Goal: Information Seeking & Learning: Understand process/instructions

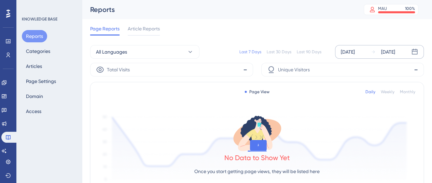
click at [350, 56] on div "[DATE] [DATE]" at bounding box center [379, 52] width 89 height 14
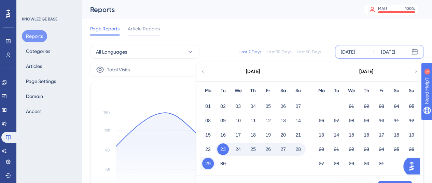
click at [211, 103] on button "01" at bounding box center [208, 106] width 12 height 12
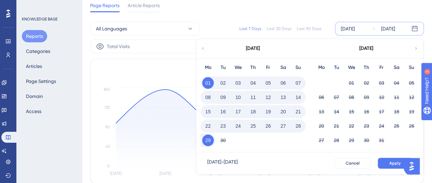
scroll to position [34, 0]
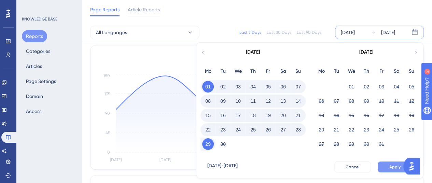
click at [394, 168] on span "Apply" at bounding box center [394, 166] width 11 height 5
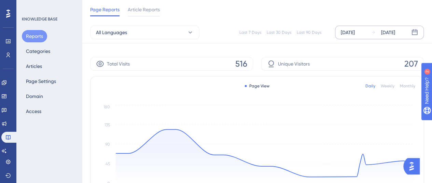
scroll to position [0, 0]
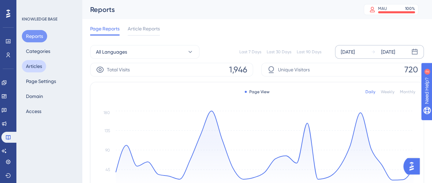
click at [33, 66] on button "Articles" at bounding box center [34, 66] width 24 height 12
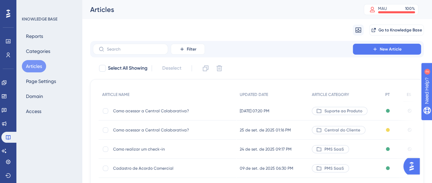
click at [223, 110] on div "Como acessar a Central Colaborativa? Como acessar a Central Colaborativa?" at bounding box center [168, 110] width 138 height 19
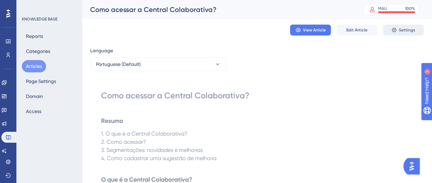
click at [396, 31] on icon at bounding box center [393, 29] width 5 height 5
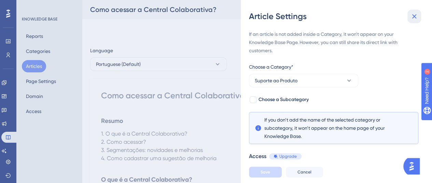
click at [410, 17] on icon at bounding box center [414, 16] width 8 height 8
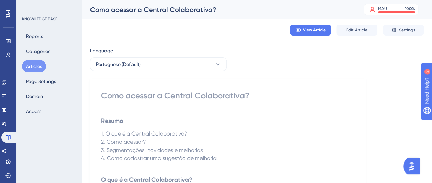
click at [36, 65] on button "Articles" at bounding box center [34, 66] width 24 height 12
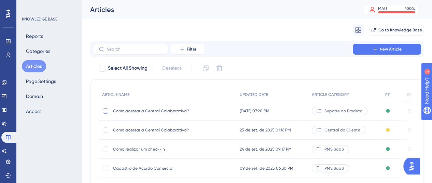
click at [103, 111] on div at bounding box center [105, 110] width 5 height 5
drag, startPoint x: 227, startPoint y: 69, endPoint x: 218, endPoint y: 67, distance: 8.7
click at [226, 69] on div "Select All Showing Deselect (1) Clone Delete" at bounding box center [260, 68] width 325 height 11
click at [218, 67] on icon at bounding box center [219, 68] width 7 height 7
checkbox input "false"
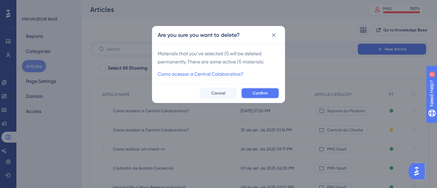
click at [254, 91] on span "Confirm" at bounding box center [260, 92] width 15 height 5
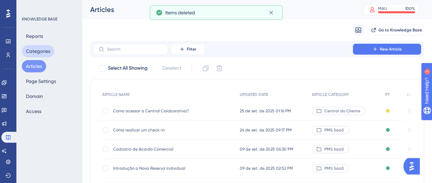
click at [36, 51] on button "Categories" at bounding box center [38, 51] width 32 height 12
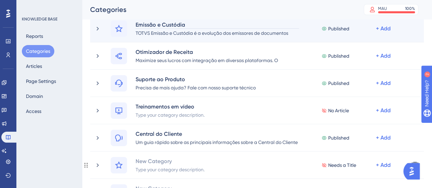
scroll to position [137, 0]
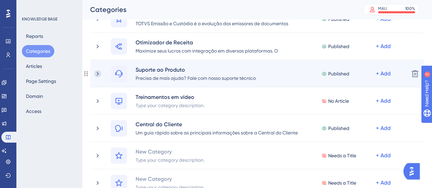
click at [100, 73] on icon at bounding box center [97, 73] width 7 height 7
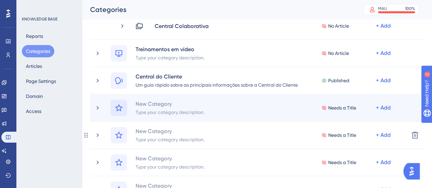
scroll to position [205, 0]
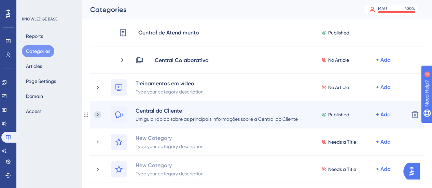
click at [99, 115] on icon at bounding box center [97, 114] width 7 height 7
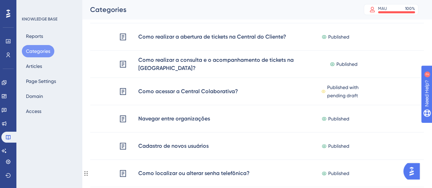
scroll to position [375, 0]
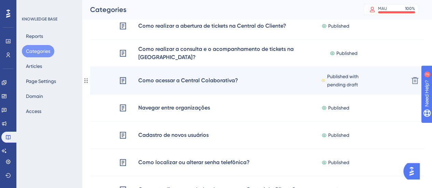
click at [193, 84] on div "Como acessar a Central Colaborativa?" at bounding box center [188, 80] width 100 height 9
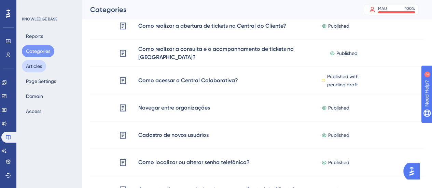
click at [38, 68] on button "Articles" at bounding box center [34, 66] width 24 height 12
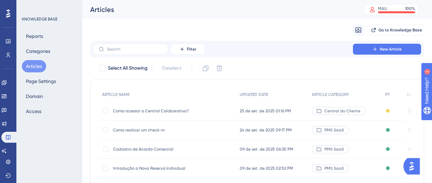
click at [178, 110] on span "Como acessar a Central Colaborativa?" at bounding box center [167, 110] width 109 height 5
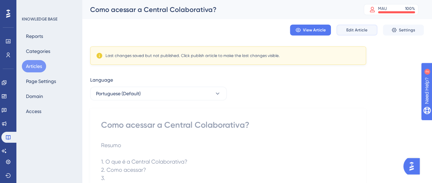
click at [351, 34] on button "Edit Article" at bounding box center [356, 30] width 41 height 11
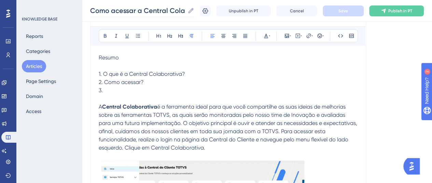
scroll to position [102, 0]
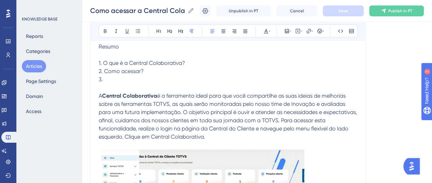
drag, startPoint x: 117, startPoint y: 79, endPoint x: 93, endPoint y: 65, distance: 27.7
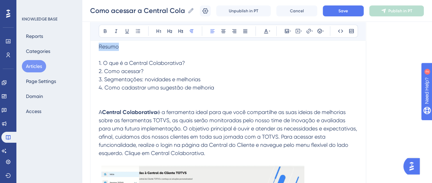
drag, startPoint x: 120, startPoint y: 46, endPoint x: 90, endPoint y: 45, distance: 30.8
click at [102, 32] on button at bounding box center [105, 31] width 10 height 10
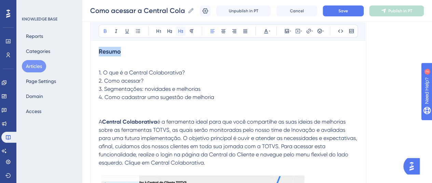
click at [181, 32] on icon at bounding box center [180, 30] width 5 height 5
click at [156, 66] on p at bounding box center [228, 64] width 259 height 8
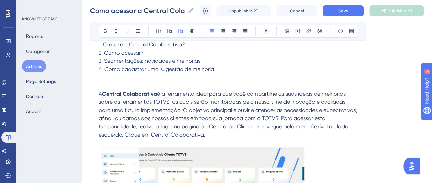
scroll to position [137, 0]
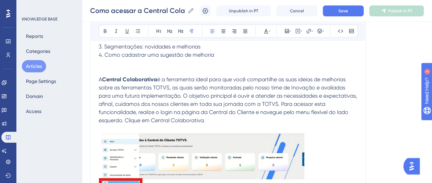
click at [154, 92] on span "é a ferramenta ideal para que você compartilhe as suas ideias de melhorias sobr…" at bounding box center [229, 99] width 260 height 47
click at [186, 80] on span "é a ferramenta ideal para que você compartilhe as suas ideias de melhorias sobr…" at bounding box center [229, 99] width 260 height 47
drag, startPoint x: 104, startPoint y: 31, endPoint x: 109, endPoint y: 32, distance: 5.6
click at [104, 31] on icon at bounding box center [104, 30] width 5 height 5
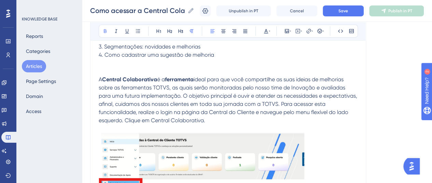
click at [215, 99] on p "A Central Colaborativa é a ferramenta ideal para que você compartilhe as suas i…" at bounding box center [228, 148] width 259 height 146
click at [168, 98] on span "ideal para que você compartilhe as suas ideias de melhorias sobre as ferramenta…" at bounding box center [229, 99] width 260 height 47
click at [107, 30] on icon at bounding box center [104, 30] width 5 height 5
click at [186, 100] on span ". O objetivo principal é ouvir e atender as necessidades e expectativas, afinal…" at bounding box center [228, 108] width 259 height 31
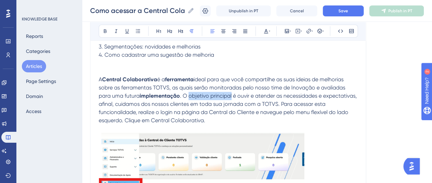
drag, startPoint x: 189, startPoint y: 96, endPoint x: 232, endPoint y: 98, distance: 43.4
click at [232, 98] on span ". O objetivo principal é ouvir e atender as necessidades e expectativas, afinal…" at bounding box center [228, 108] width 259 height 31
click at [107, 28] on button at bounding box center [105, 31] width 10 height 10
click at [219, 112] on span "é ouvir e atender as necessidades e expectativas, afinal, cuidamos dos nossos c…" at bounding box center [228, 108] width 259 height 31
click at [246, 96] on span "é ouvir e atender as necessidades e expectativas, afinal, cuidamos dos nossos c…" at bounding box center [228, 108] width 259 height 31
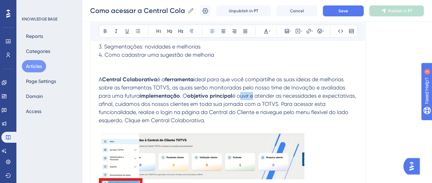
click at [246, 96] on span "é ouvir e atender as necessidades e expectativas, afinal, cuidamos dos nossos c…" at bounding box center [228, 108] width 259 height 31
click at [102, 29] on button at bounding box center [105, 31] width 10 height 10
click at [266, 95] on span "e atender as necessidades e expectativas, afinal, cuidamos dos nossos clientes …" at bounding box center [227, 108] width 257 height 31
drag, startPoint x: 107, startPoint y: 29, endPoint x: 229, endPoint y: 73, distance: 129.1
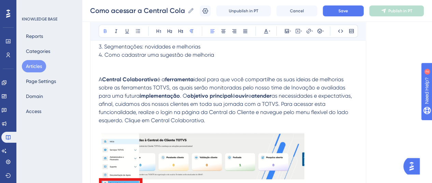
click at [108, 29] on button at bounding box center [105, 31] width 10 height 10
drag, startPoint x: 286, startPoint y: 96, endPoint x: 132, endPoint y: 102, distance: 154.4
click at [132, 102] on span "as necessidades e expectativas, afinal, cuidamos dos nossos clientes em toda su…" at bounding box center [226, 108] width 255 height 31
click at [108, 29] on button at bounding box center [105, 31] width 10 height 10
click at [195, 109] on span ", afinal, cuidamos dos nossos clientes em toda sua jornada com a TOTVS. Para ac…" at bounding box center [226, 108] width 254 height 31
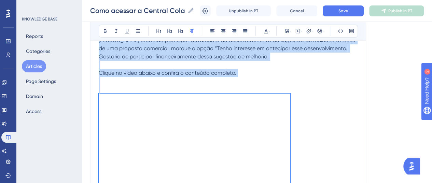
scroll to position [1263, 0]
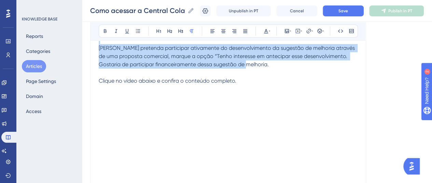
drag, startPoint x: 100, startPoint y: 79, endPoint x: 246, endPoint y: 75, distance: 146.5
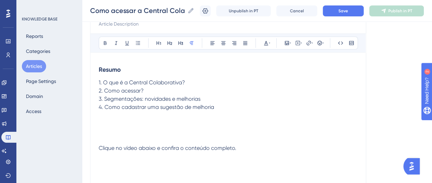
scroll to position [110, 0]
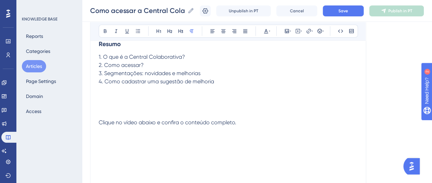
drag, startPoint x: 97, startPoint y: 121, endPoint x: 114, endPoint y: 122, distance: 16.7
click at [114, 122] on div "Como acessar a Central Colaborativa? Bold Italic Underline Bullet Point Heading…" at bounding box center [228, 118] width 276 height 302
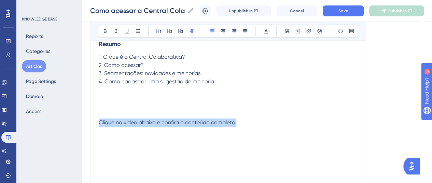
drag, startPoint x: 239, startPoint y: 120, endPoint x: 93, endPoint y: 124, distance: 146.1
click at [93, 124] on div "Como acessar a Central Colaborativa? Bold Italic Underline Bullet Point Heading…" at bounding box center [228, 118] width 276 height 302
copy span "Clique no vídeo abaixo e confira o conteúdo completo."
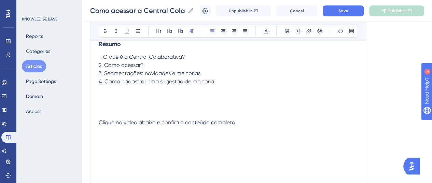
click at [178, 102] on p "Clique no vídeo abaixo e confira o conteúdo completo." at bounding box center [228, 122] width 259 height 41
click at [112, 93] on p at bounding box center [228, 90] width 259 height 8
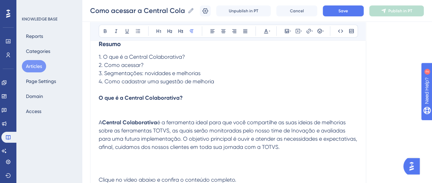
click at [116, 110] on p at bounding box center [228, 110] width 259 height 16
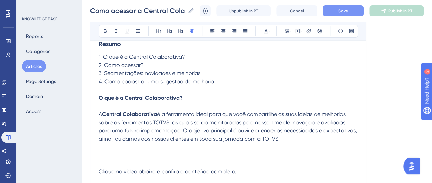
click at [343, 14] on button "Save" at bounding box center [343, 10] width 41 height 11
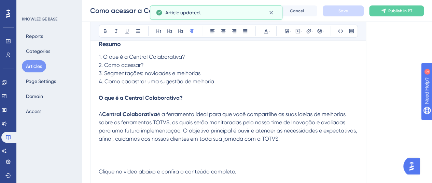
click at [134, 95] on strong "O que é a Central Colaborativa?" at bounding box center [141, 98] width 84 height 6
click at [115, 89] on p at bounding box center [228, 90] width 259 height 8
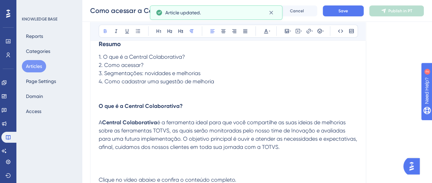
drag, startPoint x: 179, startPoint y: 105, endPoint x: 164, endPoint y: 34, distance: 72.0
click at [97, 103] on div "Como acessar a Central Colaborativa? Bold Italic Underline Bullet Point Heading…" at bounding box center [228, 146] width 276 height 359
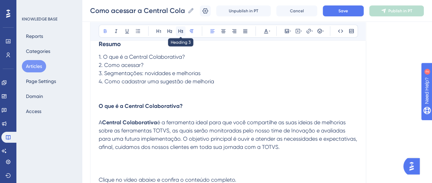
click at [180, 29] on icon at bounding box center [180, 31] width 5 height 4
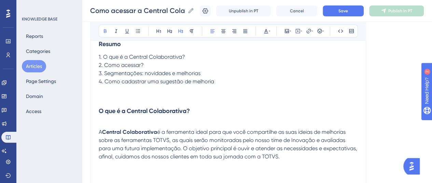
click at [110, 44] on strong "Resumo" at bounding box center [110, 44] width 22 height 8
click at [175, 101] on p at bounding box center [228, 98] width 259 height 8
click at [100, 118] on h3 "O que é a Central Colaborativa?" at bounding box center [228, 111] width 259 height 18
click at [103, 121] on p at bounding box center [228, 124] width 259 height 8
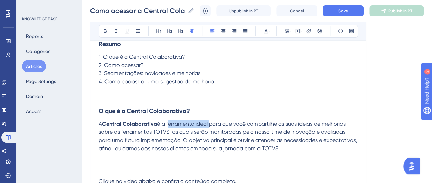
drag, startPoint x: 168, startPoint y: 124, endPoint x: 209, endPoint y: 125, distance: 41.3
click at [209, 125] on span "é a ferramenta ideal para que você compartilhe as suas ideias de melhorias sobr…" at bounding box center [229, 135] width 260 height 31
click at [102, 32] on icon at bounding box center [104, 30] width 5 height 5
click at [235, 129] on span "para que você compartilhe as suas ideias de melhorias sobre as ferramentas TOTV…" at bounding box center [229, 135] width 260 height 31
click at [253, 124] on span "para que você compartilhe as suas ideias de melhorias sobre as ferramentas TOTV…" at bounding box center [229, 135] width 260 height 31
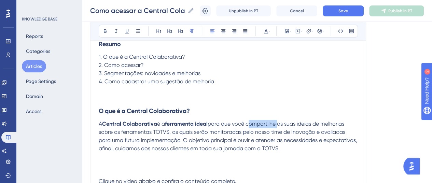
drag, startPoint x: 251, startPoint y: 124, endPoint x: 280, endPoint y: 124, distance: 29.0
click at [280, 124] on span "para que você compartilhe as suas ideias de melhorias sobre as ferramentas TOTV…" at bounding box center [229, 135] width 260 height 31
drag, startPoint x: 300, startPoint y: 123, endPoint x: 352, endPoint y: 125, distance: 51.9
click at [352, 125] on p "A Central Colaborativa é a ferramenta ideal para que você compartilhe as suas i…" at bounding box center [228, 136] width 259 height 33
click at [107, 29] on icon at bounding box center [104, 30] width 5 height 5
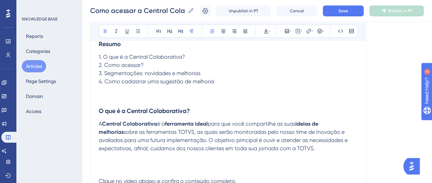
click at [212, 150] on span "sobre as ferramentas TOTVS, as quais serão monitoradas pelo nosso time de Inova…" at bounding box center [224, 140] width 250 height 23
click at [201, 141] on span "sobre as ferramentas TOTVS, as quais serão monitoradas pelo nosso time de Inova…" at bounding box center [224, 140] width 250 height 23
click at [291, 132] on span "sobre as ferramentas TOTVS, as quais serão monitoradas pelo nosso time de Inova…" at bounding box center [224, 140] width 250 height 23
click at [289, 153] on p at bounding box center [228, 157] width 259 height 8
drag, startPoint x: 189, startPoint y: 140, endPoint x: 230, endPoint y: 140, distance: 41.0
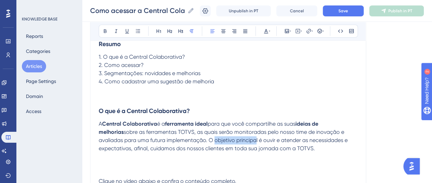
click at [230, 140] on span "sobre as ferramentas TOTVS, as quais serão monitoradas pelo nosso time de inova…" at bounding box center [224, 140] width 250 height 23
drag, startPoint x: 232, startPoint y: 140, endPoint x: 188, endPoint y: 140, distance: 44.0
click at [188, 140] on span "sobre as ferramentas TOTVS, as quais serão monitoradas pelo nosso time de inova…" at bounding box center [224, 140] width 250 height 23
click at [106, 30] on icon at bounding box center [105, 31] width 3 height 4
click at [236, 139] on span "é ouvir e atender as necessidades e expectativas, afinal, cuidamos dos nossos c…" at bounding box center [224, 144] width 250 height 15
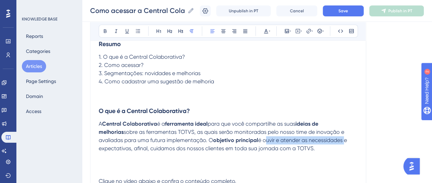
drag, startPoint x: 239, startPoint y: 140, endPoint x: 318, endPoint y: 141, distance: 79.5
click at [318, 141] on span "é ouvir e atender as necessidades e expectativas, afinal, cuidamos dos nossos c…" at bounding box center [224, 144] width 250 height 15
click at [255, 145] on span "é ouvir e atender as necessidades e expectativas, afinal, cuidamos dos nossos c…" at bounding box center [224, 144] width 250 height 15
drag, startPoint x: 240, startPoint y: 140, endPoint x: 245, endPoint y: 140, distance: 5.1
click at [245, 140] on span "é ouvir e atender as necessidades e expectativas, afinal, cuidamos dos nossos c…" at bounding box center [224, 144] width 250 height 15
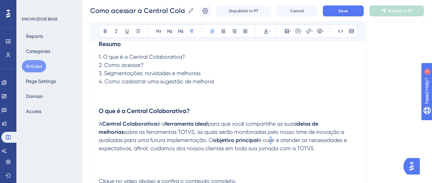
click at [242, 139] on span "é ouvir e atender as necessidades e expectativas, afinal, cuidamos dos nossos c…" at bounding box center [224, 144] width 250 height 15
click at [106, 32] on icon at bounding box center [104, 30] width 5 height 5
click at [258, 140] on span "e atender as necessidades e expectativas, afinal, cuidamos dos nossos clientes …" at bounding box center [223, 144] width 248 height 15
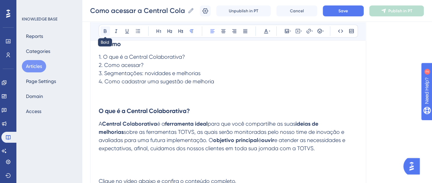
click at [105, 30] on icon at bounding box center [104, 30] width 5 height 5
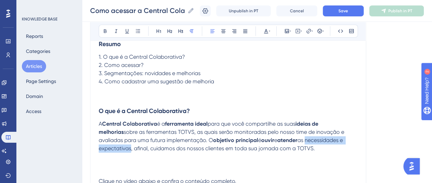
drag, startPoint x: 287, startPoint y: 140, endPoint x: 131, endPoint y: 147, distance: 155.8
click at [131, 147] on span "as necessidades e expectativas, afinal, cuidamos dos nossos clientes em toda su…" at bounding box center [221, 144] width 245 height 15
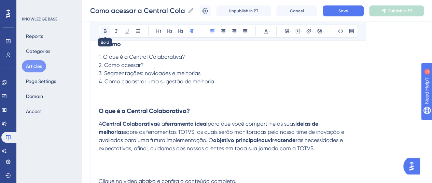
click at [103, 32] on icon at bounding box center [104, 30] width 5 height 5
click at [213, 142] on strong "objetivo principal" at bounding box center [235, 140] width 45 height 6
click at [358, 11] on button "Save" at bounding box center [343, 10] width 41 height 11
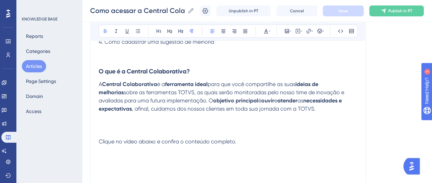
scroll to position [178, 0]
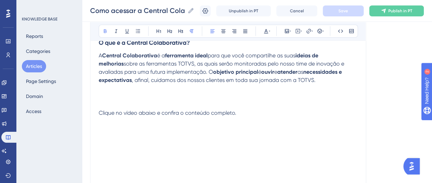
click at [101, 96] on p "Clique no vídeo abaixo e confira o conteúdo completo." at bounding box center [228, 113] width 259 height 41
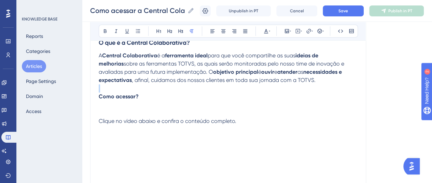
drag, startPoint x: 143, startPoint y: 90, endPoint x: 108, endPoint y: 94, distance: 35.7
click at [99, 94] on div "Resumo 1. O que é a Central Colaborativa? 2. Como acessar? 3. Segmentações: nov…" at bounding box center [228, 113] width 259 height 292
drag, startPoint x: 122, startPoint y: 97, endPoint x: 97, endPoint y: 97, distance: 25.6
click at [97, 97] on div "Como acessar a Central Colaborativa? Bold Italic Underline Bullet Point Heading…" at bounding box center [228, 82] width 276 height 369
click at [176, 32] on button at bounding box center [181, 31] width 10 height 10
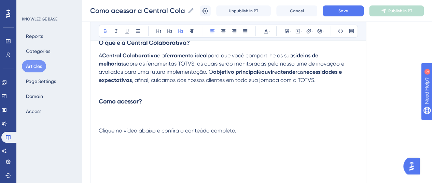
click at [150, 111] on p "Clique no vídeo abaixo e confira o conteúdo completo." at bounding box center [228, 130] width 259 height 41
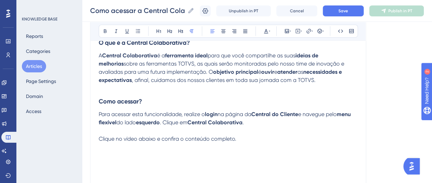
click at [140, 116] on span "Para acessar esta funcionalidade, realize o" at bounding box center [152, 114] width 106 height 6
click at [265, 125] on p "Para acessar esta funcionalidade, realize o login na página da Central do Clien…" at bounding box center [228, 134] width 259 height 49
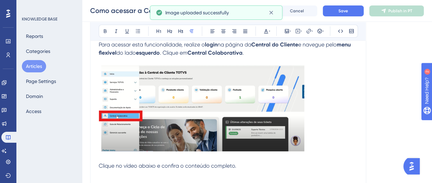
scroll to position [281, 0]
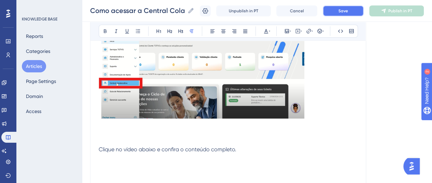
click at [347, 10] on span "Save" at bounding box center [343, 10] width 10 height 5
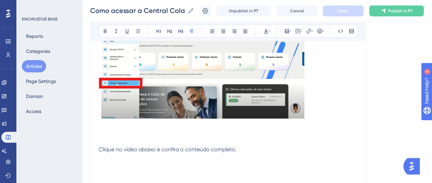
click at [111, 132] on p "Clique no vídeo abaixo e confira o conteúdo completo." at bounding box center [228, 149] width 259 height 41
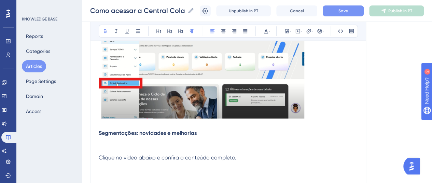
drag, startPoint x: 199, startPoint y: 133, endPoint x: 89, endPoint y: 133, distance: 109.2
click at [89, 135] on div "Performance Users Engagement Widgets Feedback Product Updates Knowledge Base AI…" at bounding box center [257, 37] width 350 height 636
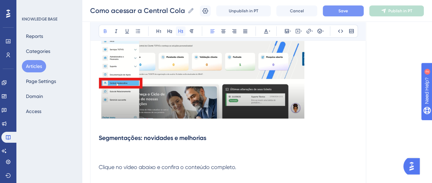
click at [180, 28] on icon at bounding box center [180, 30] width 5 height 5
click at [213, 139] on h3 "Segmentações: novidades e melhorias" at bounding box center [228, 138] width 259 height 18
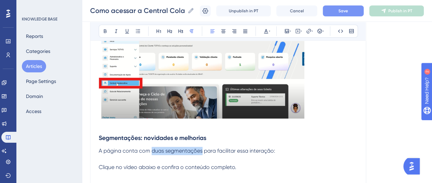
drag, startPoint x: 151, startPoint y: 151, endPoint x: 202, endPoint y: 149, distance: 51.6
click at [202, 149] on span "A página conta com duas segmentações para facilitar essa interação:" at bounding box center [187, 150] width 176 height 6
click at [105, 33] on icon at bounding box center [104, 30] width 5 height 5
click at [200, 152] on strong "duas segmentações" at bounding box center [175, 150] width 51 height 6
click at [275, 150] on p "A página conta com duas segmentações para facilitar essa interação: Clique no v…" at bounding box center [228, 167] width 259 height 41
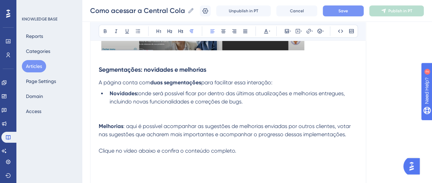
scroll to position [366, 0]
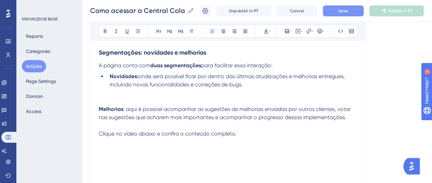
click at [99, 109] on strong "Melhorias" at bounding box center [111, 109] width 25 height 6
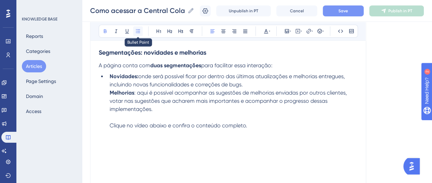
click at [137, 29] on icon at bounding box center [138, 31] width 4 height 4
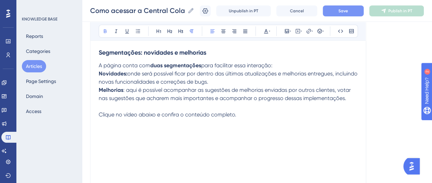
click at [100, 72] on strong "Novidades:" at bounding box center [113, 73] width 29 height 6
click at [139, 31] on icon at bounding box center [137, 30] width 5 height 5
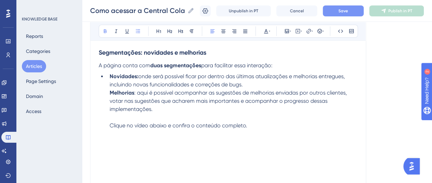
click at [111, 93] on strong "Melhorias" at bounding box center [122, 92] width 25 height 6
click at [138, 31] on icon at bounding box center [138, 31] width 4 height 4
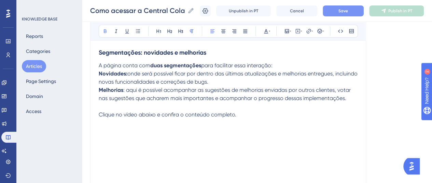
click at [99, 75] on strong "Novidades:" at bounding box center [113, 73] width 29 height 6
click at [100, 91] on strong "Melhorias" at bounding box center [111, 90] width 25 height 6
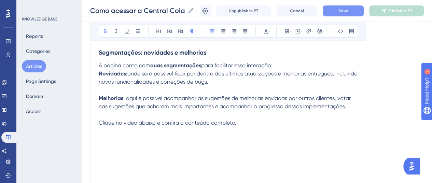
click at [100, 73] on strong "Novidades:" at bounding box center [113, 73] width 29 height 6
click at [135, 30] on icon at bounding box center [137, 30] width 5 height 5
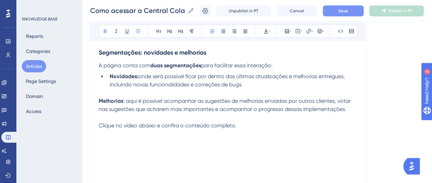
click at [99, 99] on strong "Melhorias" at bounding box center [111, 101] width 25 height 6
click at [139, 31] on icon at bounding box center [137, 30] width 5 height 5
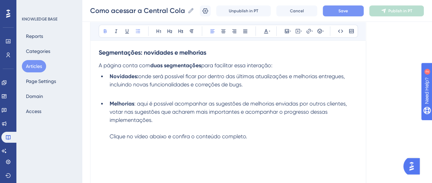
click at [143, 87] on li "Novidades: onde será possível ficar por dentro das últimas atualizações e melho…" at bounding box center [232, 84] width 251 height 25
click at [129, 97] on ul "Novidades: onde será possível ficar por dentro das últimas atualizações e melho…" at bounding box center [228, 114] width 259 height 85
click at [104, 92] on ul "Novidades: onde será possível ficar por dentro das últimas atualizações e melho…" at bounding box center [228, 114] width 259 height 85
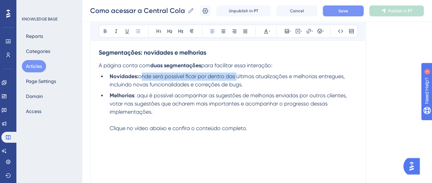
drag, startPoint x: 140, startPoint y: 75, endPoint x: 236, endPoint y: 77, distance: 96.3
click at [236, 77] on span "onde será possível ficar por dentro das últimas atualizações e melhorias entreg…" at bounding box center [228, 80] width 237 height 15
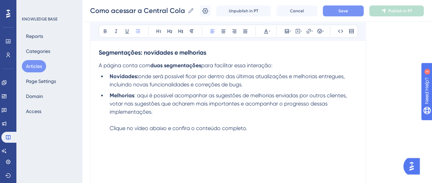
click at [242, 77] on span "onde será possível ficar por dentro das últimas atualizações e melhorias entreg…" at bounding box center [228, 80] width 237 height 15
click at [274, 77] on span "onde será possível ficar por dentro das últimas atualizações e melhorias entreg…" at bounding box center [228, 80] width 237 height 15
click at [104, 30] on icon at bounding box center [105, 31] width 3 height 4
click at [301, 78] on span "e melhorias entregues, incluindo novas funcionalidades e correções de bugs." at bounding box center [227, 80] width 234 height 15
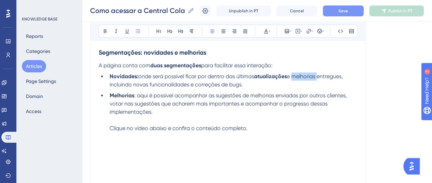
click at [301, 78] on span "e melhorias entregues, incluindo novas funcionalidades e correções de bugs." at bounding box center [227, 80] width 234 height 15
click at [102, 29] on button at bounding box center [105, 31] width 10 height 10
click at [167, 87] on li "Novidades: onde será possível ficar por dentro das últimas atualizações e melho…" at bounding box center [232, 80] width 251 height 16
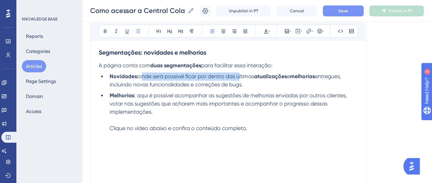
drag, startPoint x: 141, startPoint y: 75, endPoint x: 238, endPoint y: 77, distance: 97.7
click at [238, 77] on span "onde será possível ficar por dentro das últimas" at bounding box center [196, 76] width 116 height 6
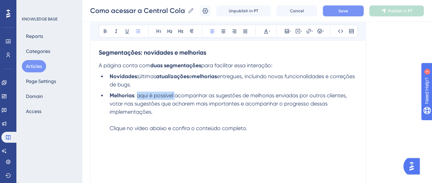
drag, startPoint x: 137, startPoint y: 97, endPoint x: 174, endPoint y: 95, distance: 37.3
click at [174, 95] on span ": aqui é possível acompanhar as sugestões de melhorias enviadas por outros clie…" at bounding box center [229, 103] width 239 height 23
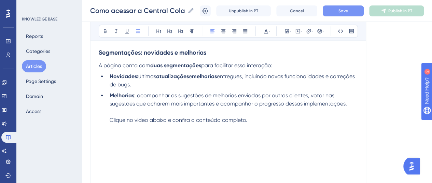
click at [141, 75] on span "últimas" at bounding box center [147, 76] width 18 height 6
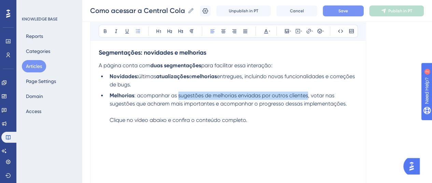
drag, startPoint x: 179, startPoint y: 96, endPoint x: 307, endPoint y: 93, distance: 128.4
click at [307, 93] on span ": acompanhar as sugestões de melhorias enviadas por outros clientes, votar nas …" at bounding box center [228, 99] width 237 height 15
click at [107, 30] on icon at bounding box center [104, 30] width 5 height 5
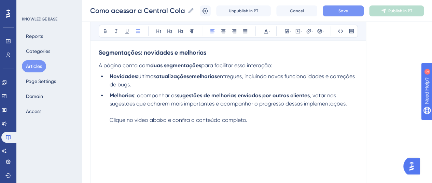
click at [258, 99] on li "Melhorias : acompanhar as sugestões de melhorias enviadas por outros clientes ,…" at bounding box center [232, 115] width 251 height 49
click at [323, 95] on span ", votar nas sugestões que acharem mais importantes e acompanhar o progresso des…" at bounding box center [228, 99] width 237 height 15
click at [105, 32] on icon at bounding box center [104, 30] width 5 height 5
click at [240, 104] on span "nas sugestões que acharem mais importantes e acompanhar o progresso dessas impl…" at bounding box center [228, 99] width 237 height 15
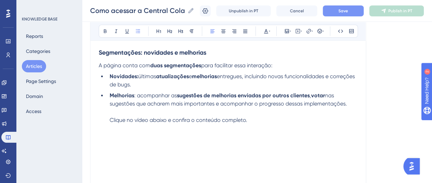
click at [240, 106] on li "Melhorias : acompanhar as sugestões de melhorias enviadas por outros clientes ,…" at bounding box center [232, 115] width 251 height 49
click at [102, 30] on icon at bounding box center [104, 30] width 5 height 5
click at [211, 111] on li "Melhorias : acompanhar as sugestões de melhorias enviadas por outros clientes ,…" at bounding box center [232, 115] width 251 height 49
click at [339, 12] on button "Save" at bounding box center [343, 10] width 41 height 11
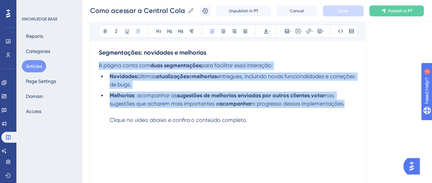
drag, startPoint x: 344, startPoint y: 103, endPoint x: 89, endPoint y: 66, distance: 257.6
copy div "A página conta com duas segmentações para facilitar essa interação: Novidades: …"
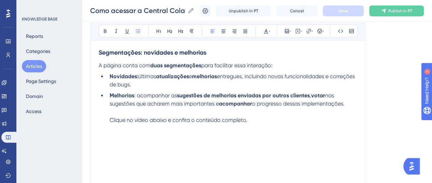
click at [156, 113] on li "Melhorias : acompanhar as sugestões de melhorias enviadas por outros clientes ,…" at bounding box center [232, 115] width 251 height 49
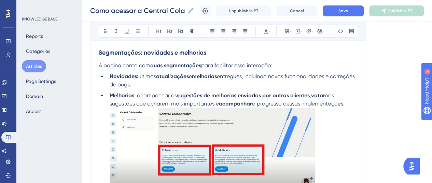
click at [108, 113] on li "Melhorias : acompanhar as sugestões de melhorias enviadas por outros clientes ,…" at bounding box center [232, 151] width 251 height 120
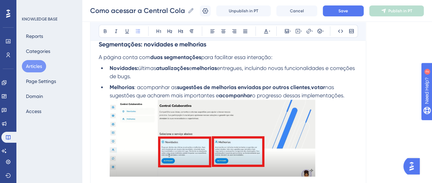
click at [103, 157] on ul "Novidades: últimas atualizações e melhorias entregues, incluindo novas funciona…" at bounding box center [228, 139] width 259 height 150
click at [131, 151] on img at bounding box center [212, 138] width 205 height 76
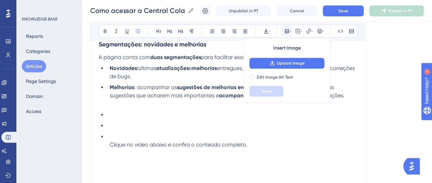
click at [111, 137] on li "Clique no vídeo abaixo e confira o conteúdo completo." at bounding box center [232, 148] width 251 height 33
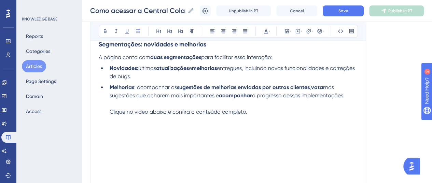
click at [137, 127] on li "Melhorias : acompanhar as sugestões de melhorias enviadas por outros clientes ,…" at bounding box center [232, 107] width 251 height 49
click at [137, 31] on icon at bounding box center [138, 31] width 4 height 4
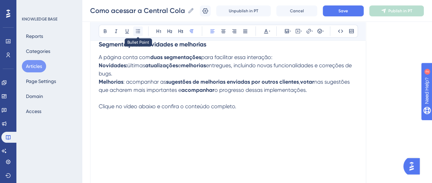
click at [138, 33] on icon at bounding box center [137, 30] width 5 height 5
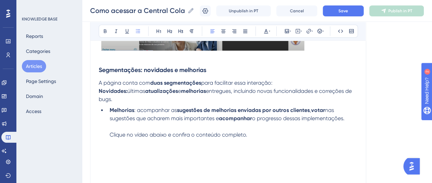
scroll to position [340, 0]
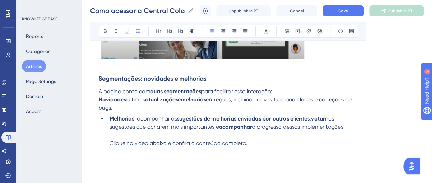
click at [203, 136] on li "Melhorias : acompanhar as sugestões de melhorias enviadas por outros clientes ,…" at bounding box center [232, 139] width 251 height 49
drag, startPoint x: 98, startPoint y: 90, endPoint x: 104, endPoint y: 91, distance: 6.6
click at [104, 91] on div "Como acessar a Central Colaborativa? Bold Italic Underline Bullet Point Heading…" at bounding box center [228, 12] width 276 height 553
click at [134, 112] on div "Resumo 1. O que é a Central Colaborativa? 2. Como acessar? 3. Segmentações: nov…" at bounding box center [228, 43] width 259 height 476
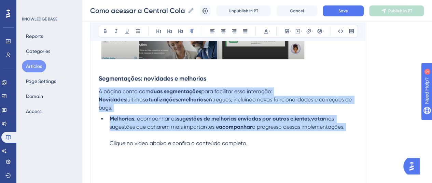
drag, startPoint x: 99, startPoint y: 90, endPoint x: 354, endPoint y: 133, distance: 258.9
click at [354, 134] on div "Resumo 1. O que é a Central Colaborativa? 2. Como acessar? 3. Segmentações: nov…" at bounding box center [228, 43] width 259 height 476
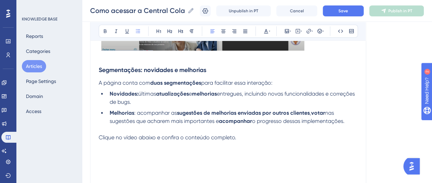
scroll to position [374, 0]
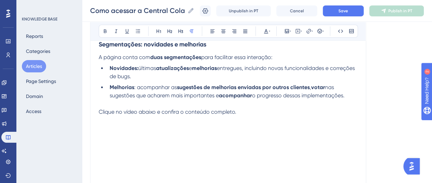
click at [102, 118] on p "Clique no vídeo abaixo e confira o conteúdo completo." at bounding box center [228, 116] width 259 height 33
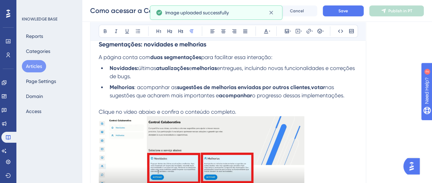
click at [141, 110] on span "Clique no vídeo abaixo e confira o conteúdo completo." at bounding box center [168, 112] width 138 height 6
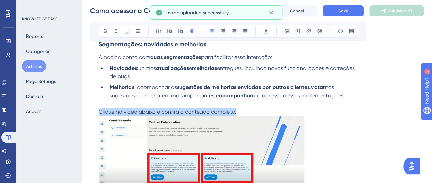
drag, startPoint x: 236, startPoint y: 111, endPoint x: 89, endPoint y: 112, distance: 147.1
click at [89, 112] on div "Performance Users Engagement Widgets Feedback Product Updates Knowledge Base AI…" at bounding box center [257, 3] width 350 height 755
copy span "Clique no vídeo abaixo e confira o conteúdo completo."
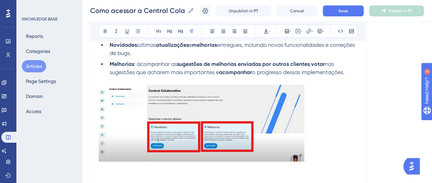
scroll to position [408, 0]
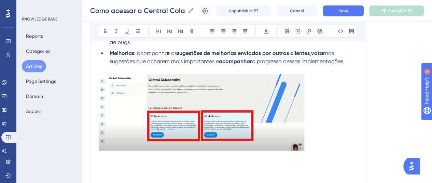
click at [321, 148] on p at bounding box center [228, 113] width 259 height 95
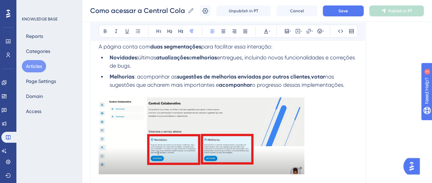
scroll to position [374, 0]
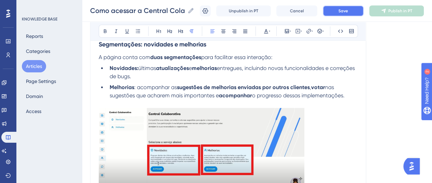
click at [347, 12] on span "Save" at bounding box center [343, 10] width 10 height 5
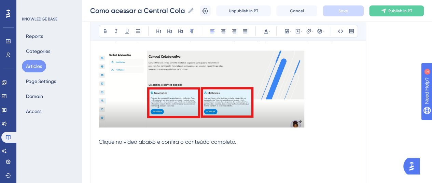
scroll to position [442, 0]
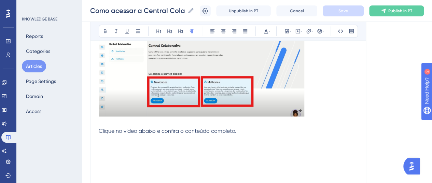
click at [314, 114] on p at bounding box center [228, 74] width 259 height 87
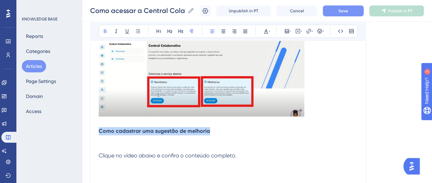
drag, startPoint x: 210, startPoint y: 132, endPoint x: 91, endPoint y: 127, distance: 118.5
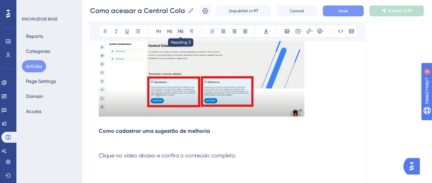
click at [177, 30] on button at bounding box center [181, 31] width 10 height 10
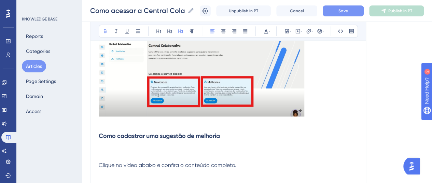
click at [235, 139] on h3 "Como cadastrar uma sugestão de melhoria" at bounding box center [228, 136] width 259 height 18
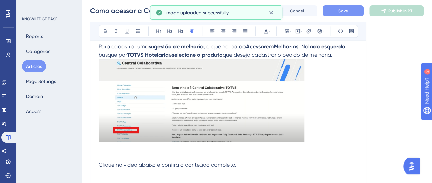
scroll to position [545, 0]
click at [341, 56] on p "Para cadastrar uma sugestão de melhoria , clique no botão Acessar em Melhorias …" at bounding box center [228, 50] width 259 height 16
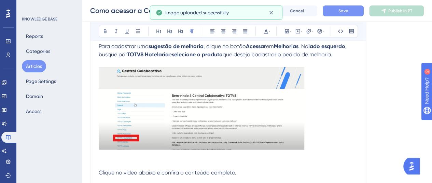
click at [358, 8] on button "Save" at bounding box center [343, 10] width 41 height 11
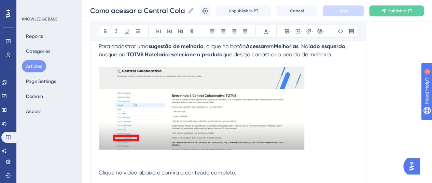
click at [313, 150] on p at bounding box center [228, 109] width 259 height 85
